Goal: Information Seeking & Learning: Learn about a topic

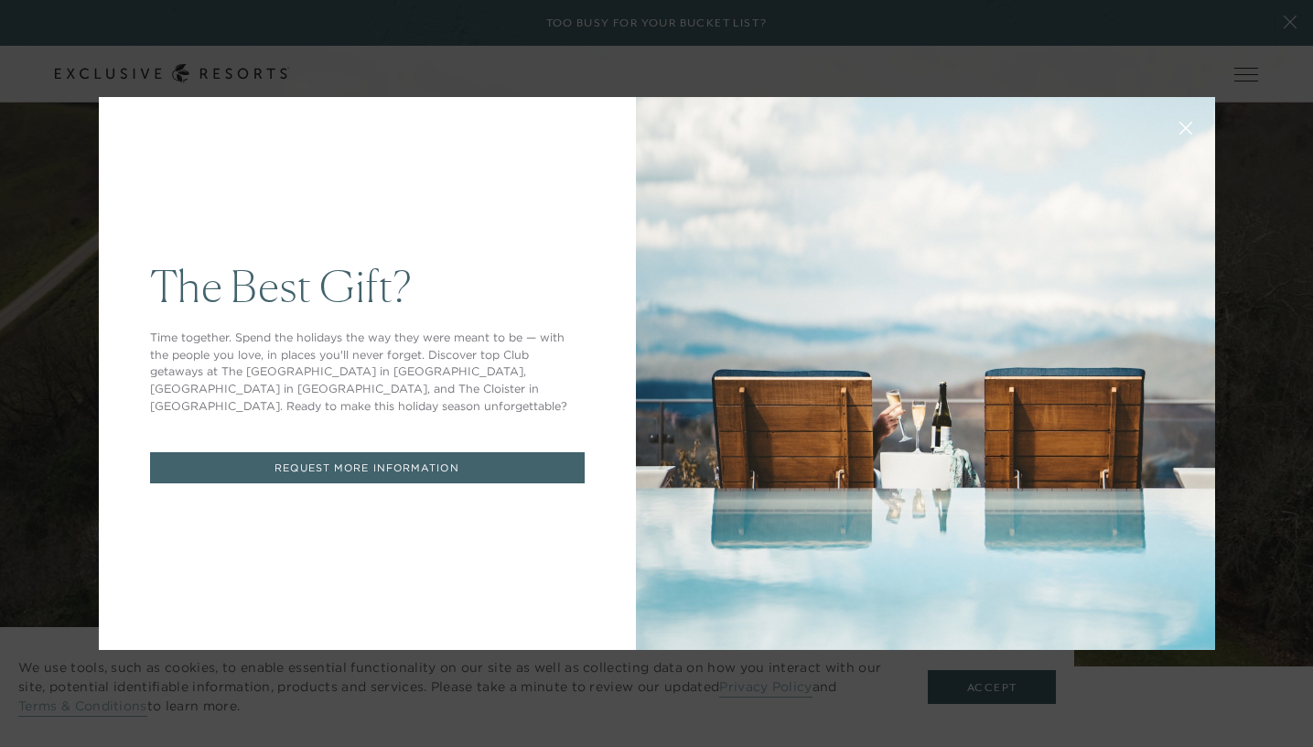
click at [1185, 134] on icon at bounding box center [1186, 129] width 14 height 14
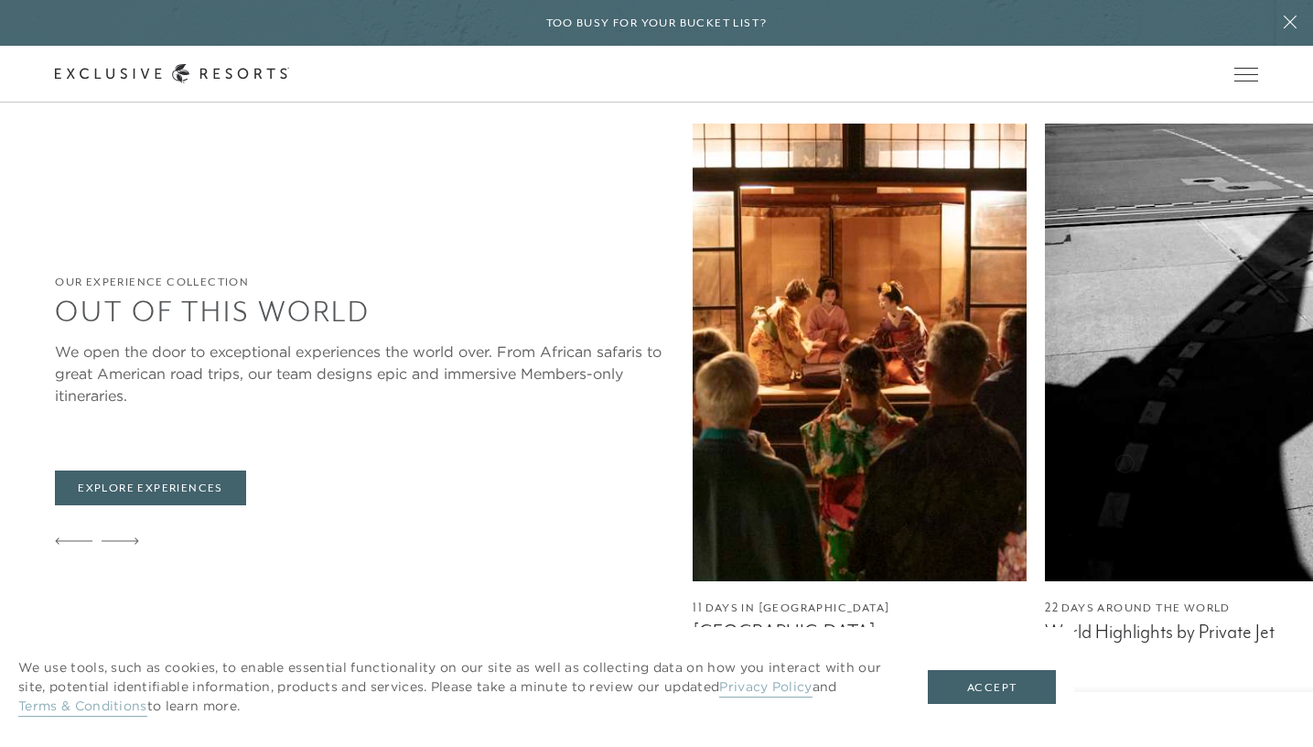
scroll to position [4067, 0]
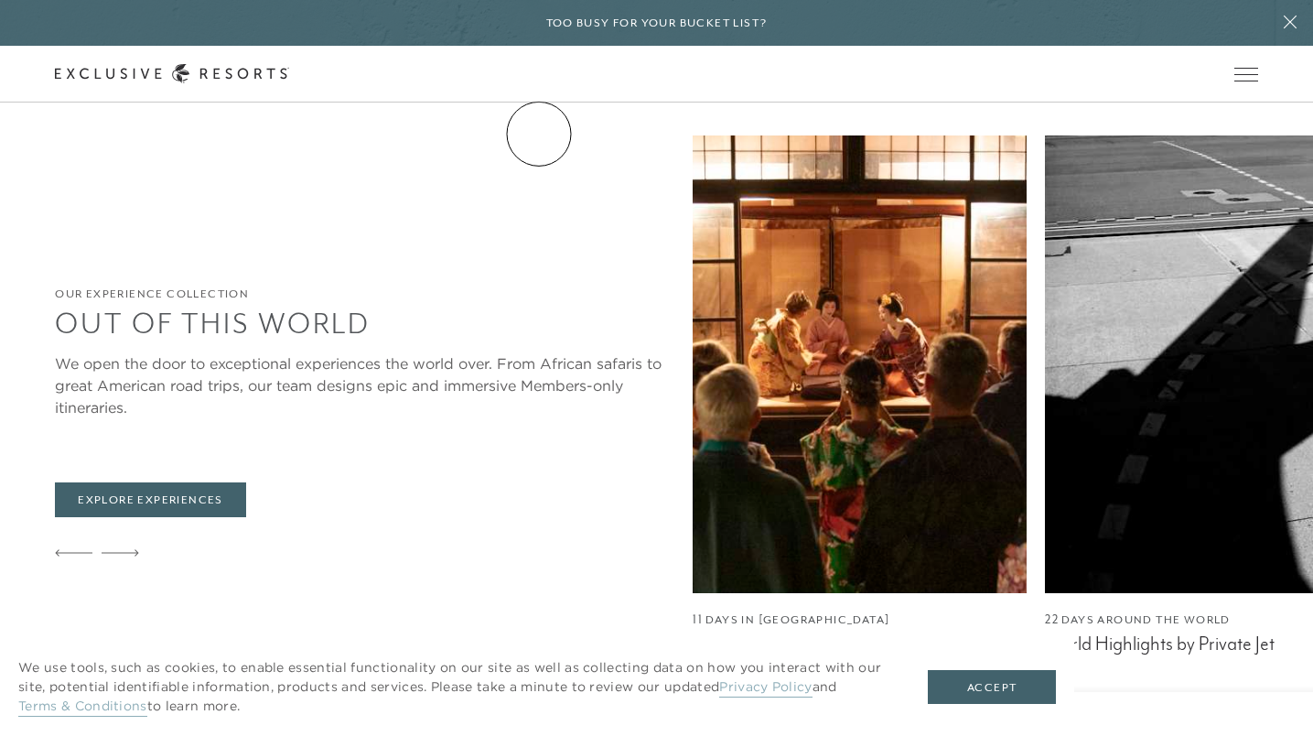
click at [0, 0] on link "The Collection" at bounding box center [0, 0] width 0 height 0
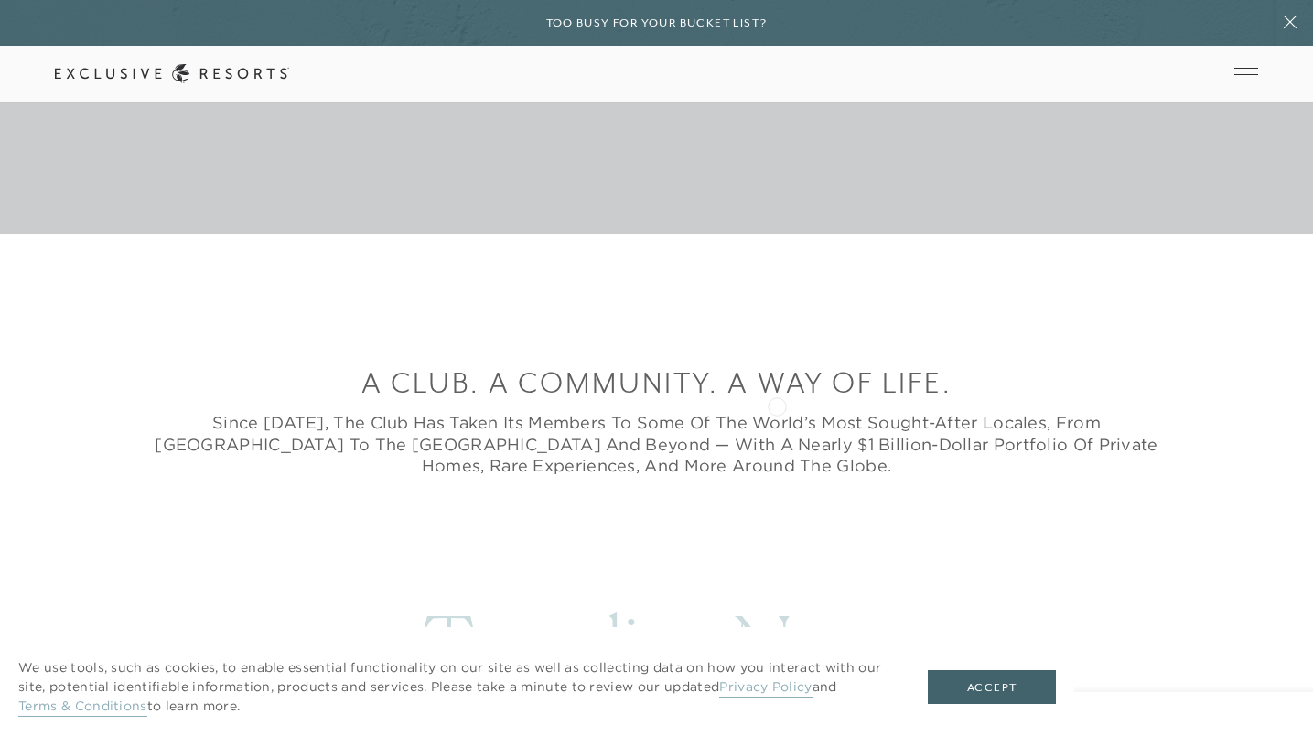
scroll to position [523, 0]
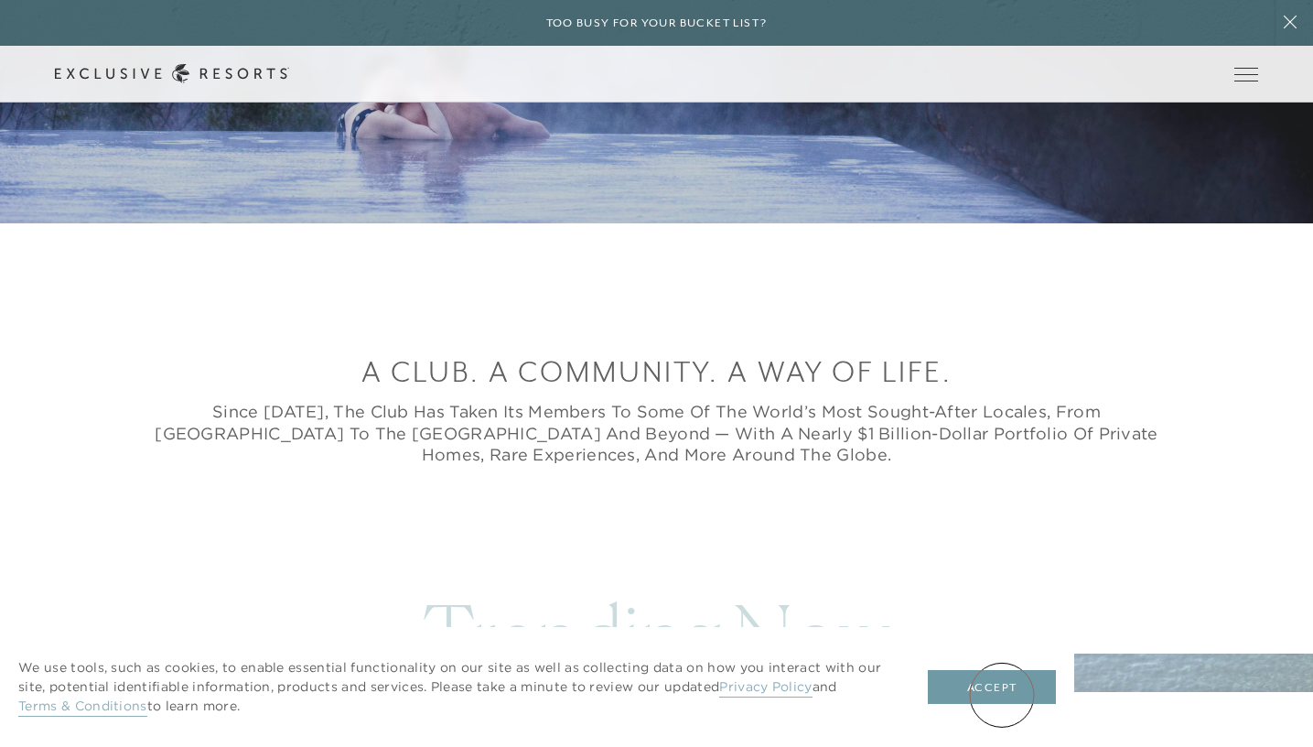
click at [1002, 695] on button "Accept" at bounding box center [992, 687] width 128 height 35
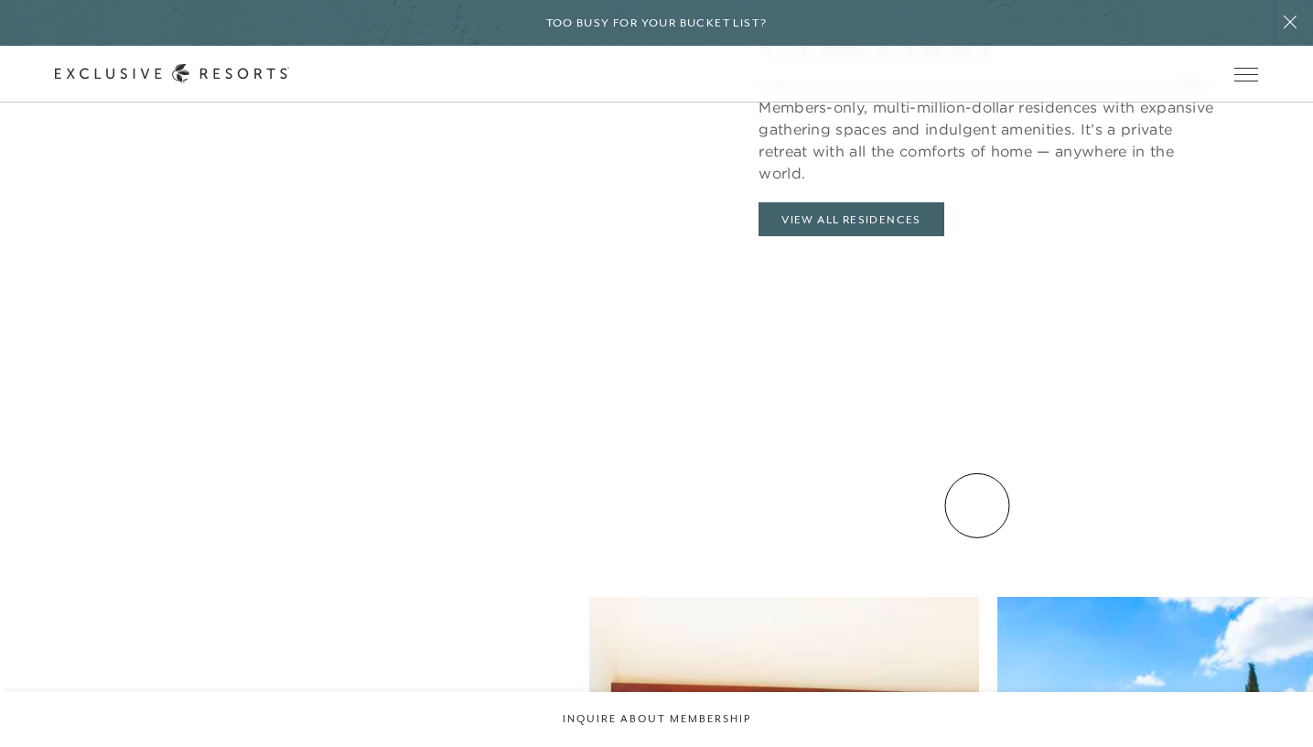
scroll to position [2180, 0]
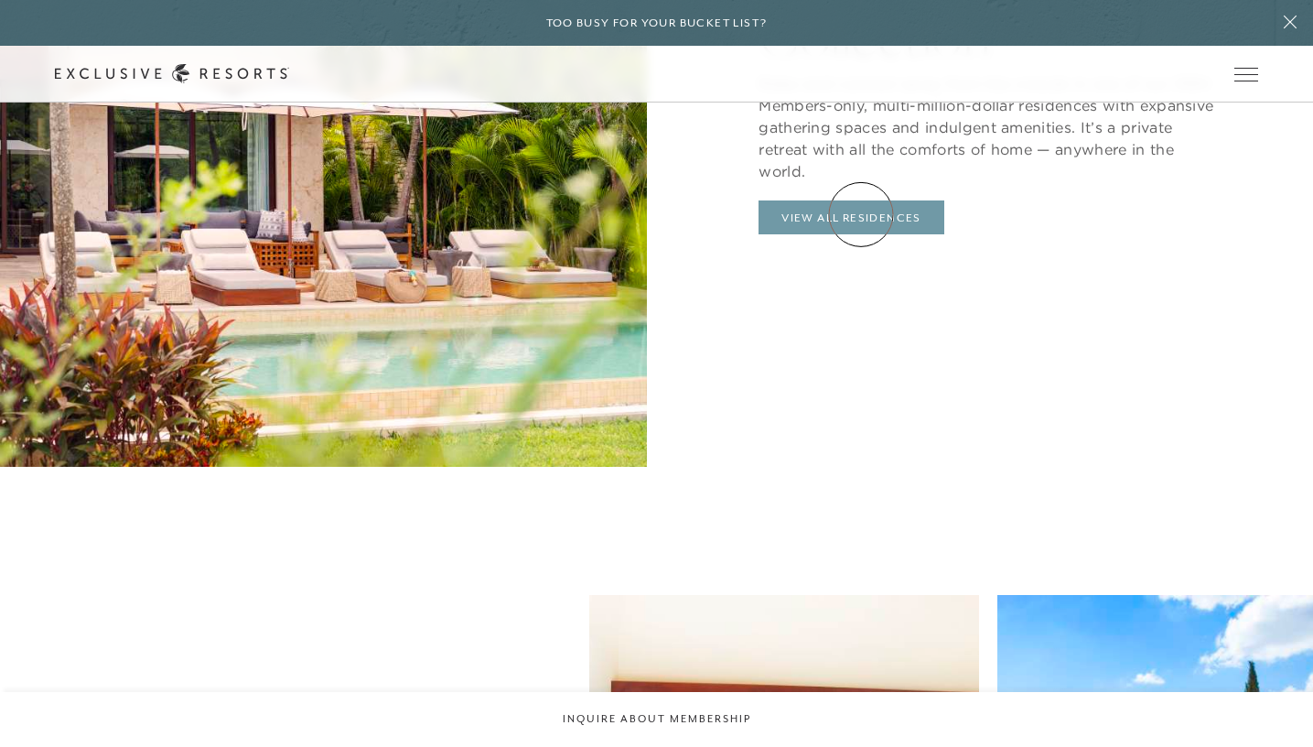
click at [861, 214] on link "View All Residences" at bounding box center [852, 217] width 186 height 35
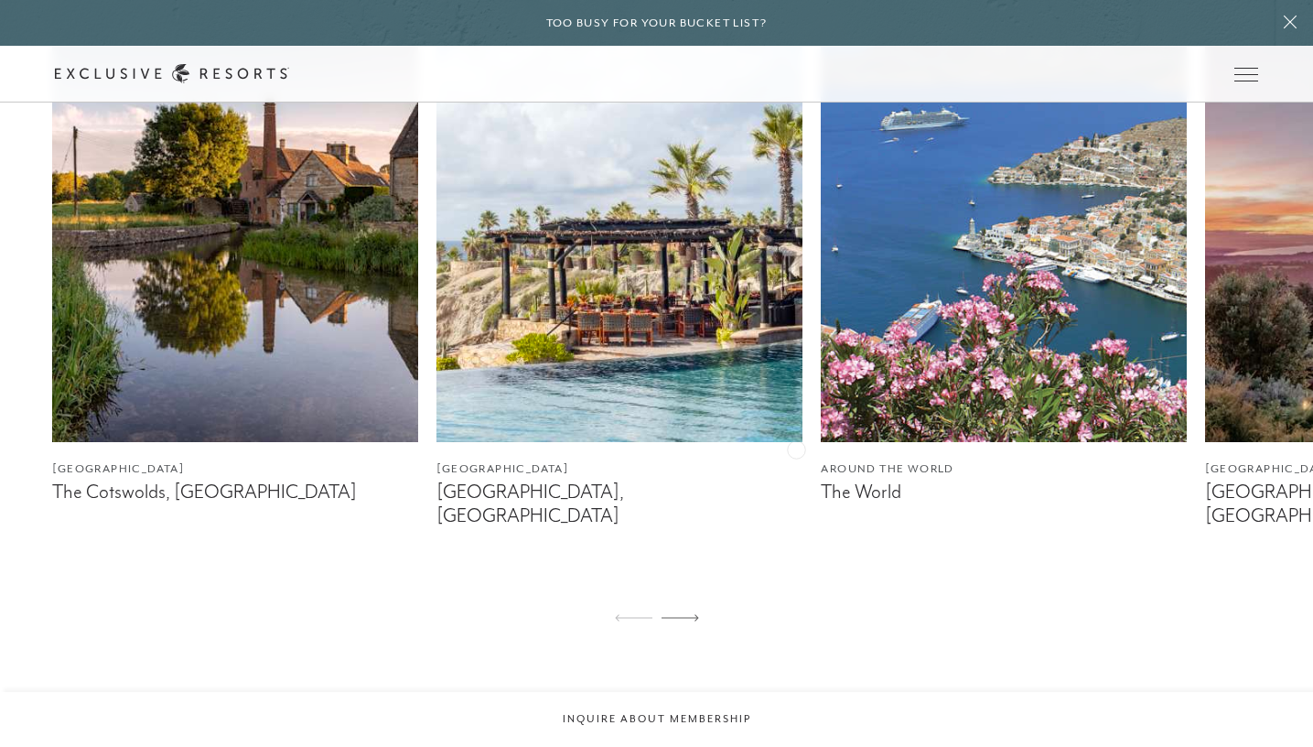
scroll to position [1174, 0]
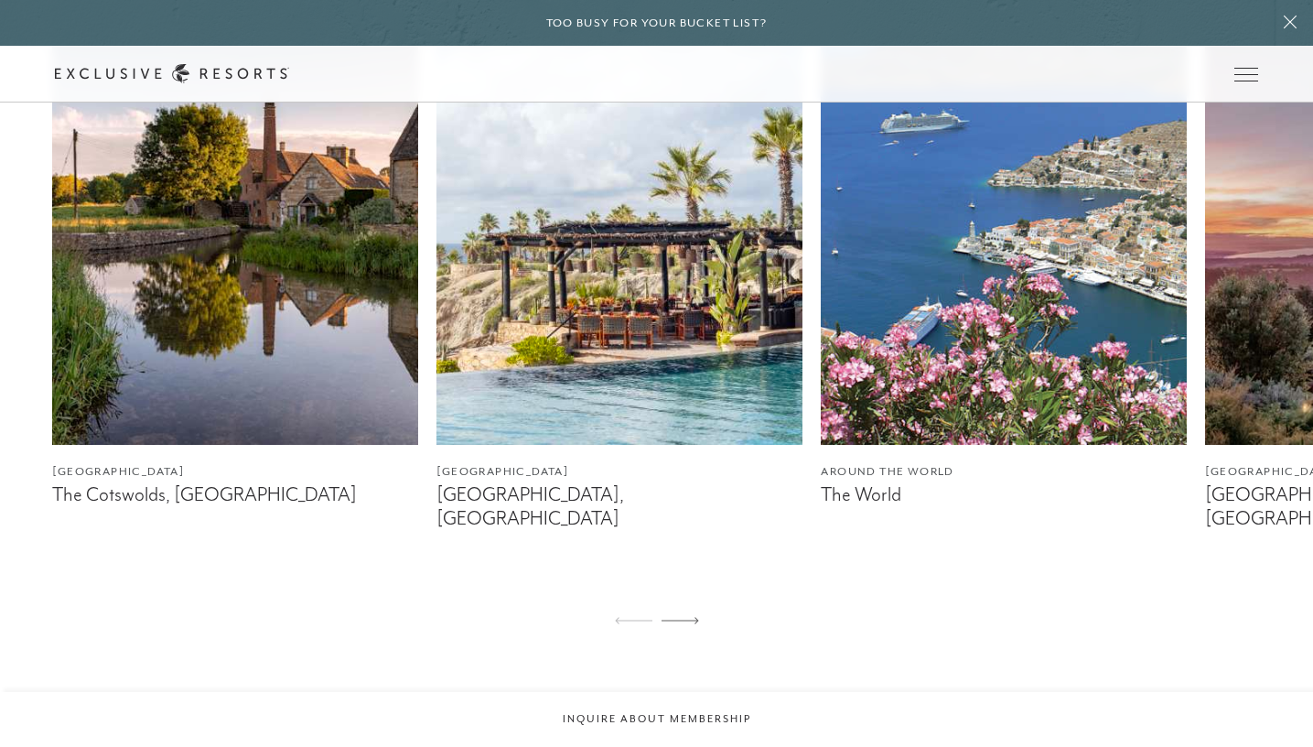
click at [652, 310] on img at bounding box center [619, 216] width 366 height 458
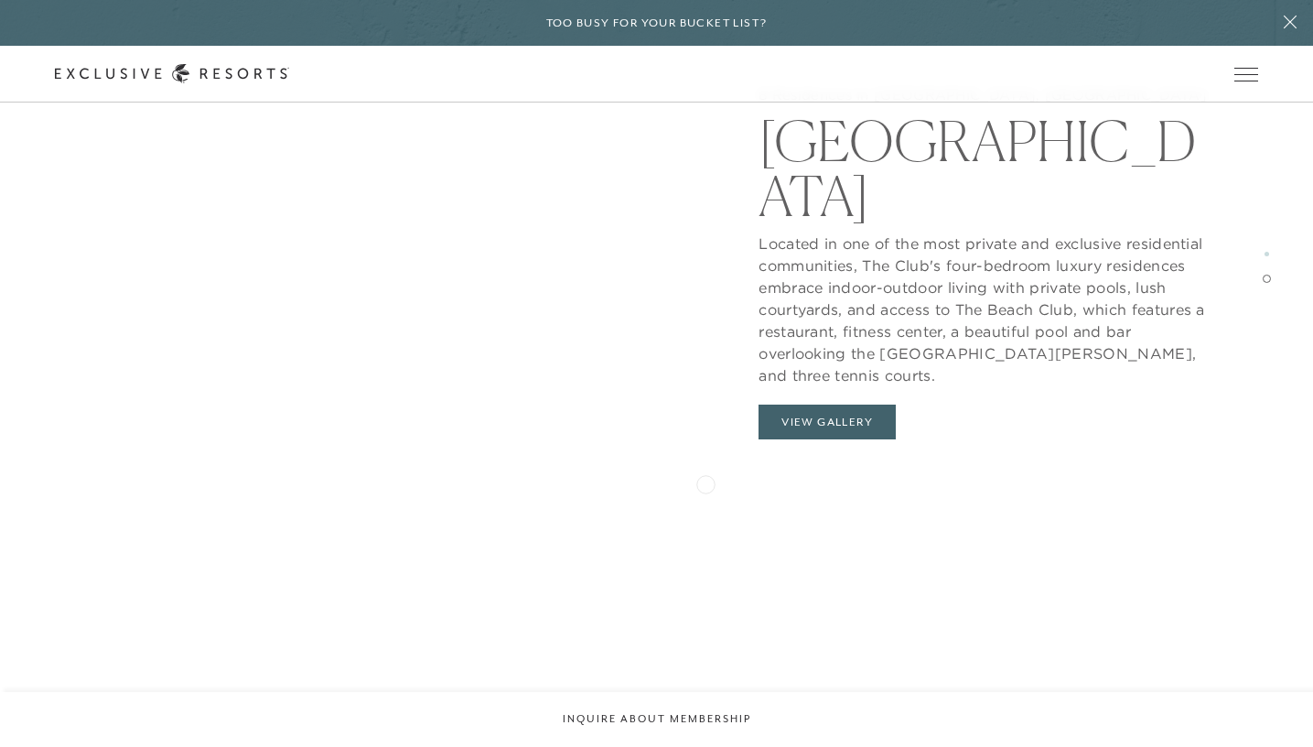
scroll to position [3360, 0]
